Goal: Navigation & Orientation: Go to known website

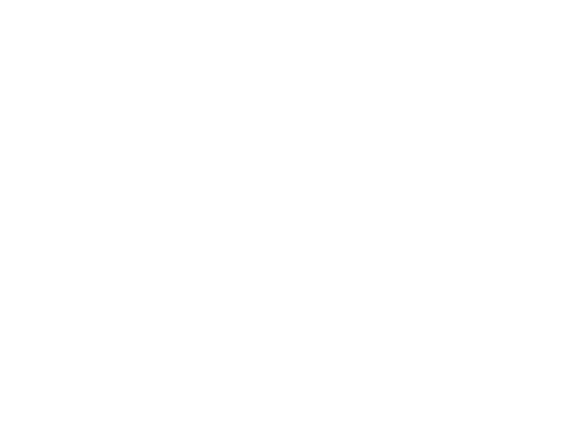
click at [219, 4] on html at bounding box center [282, 2] width 565 height 4
